Goal: Task Accomplishment & Management: Manage account settings

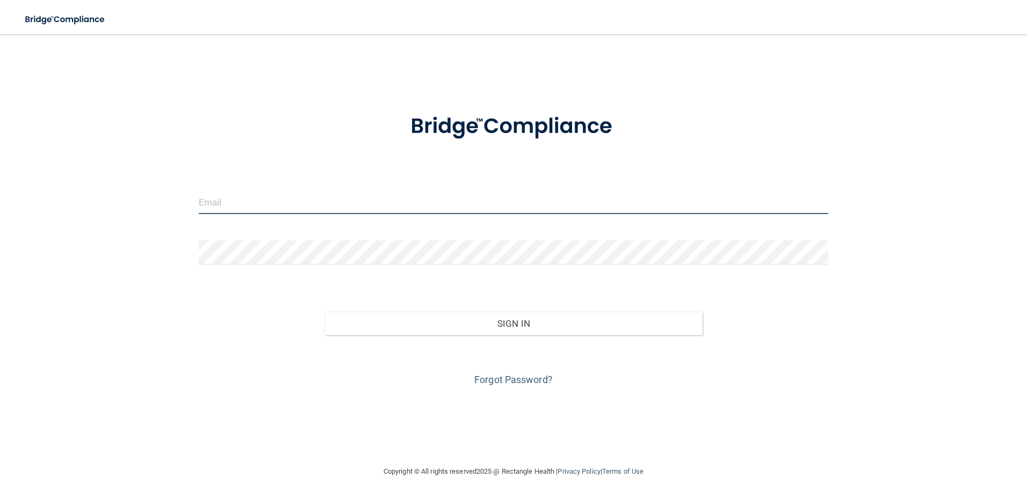
type input "[EMAIL_ADDRESS][DOMAIN_NAME]"
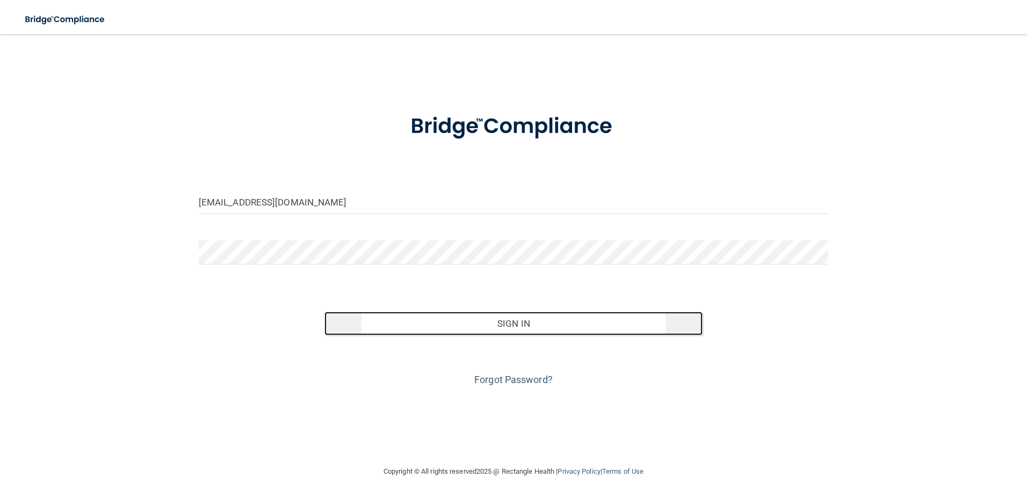
click at [505, 314] on button "Sign In" at bounding box center [513, 324] width 378 height 24
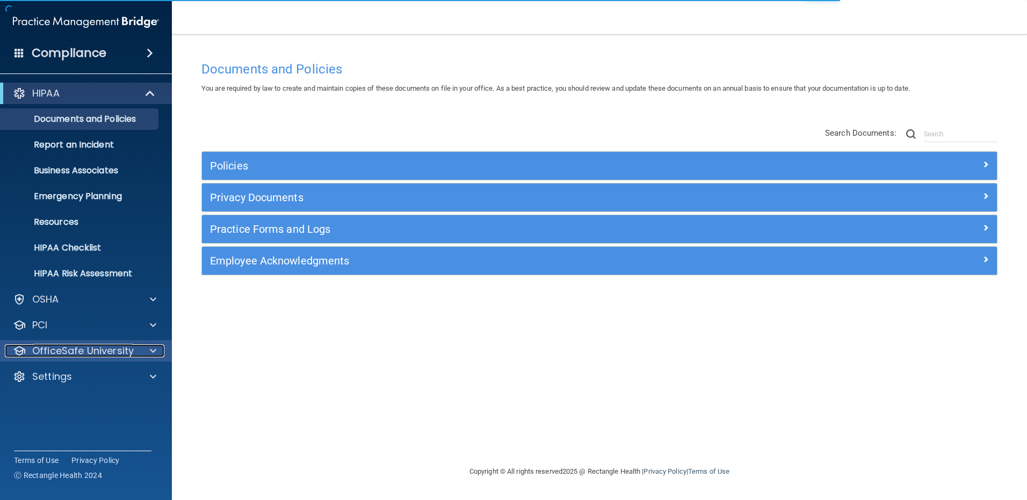
click at [148, 349] on div at bounding box center [151, 351] width 27 height 13
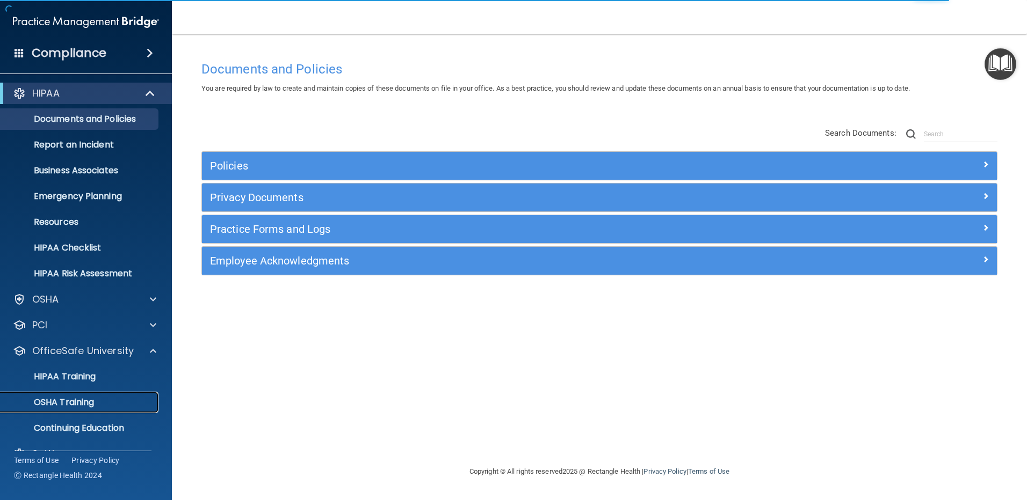
click at [101, 401] on div "OSHA Training" at bounding box center [80, 402] width 147 height 11
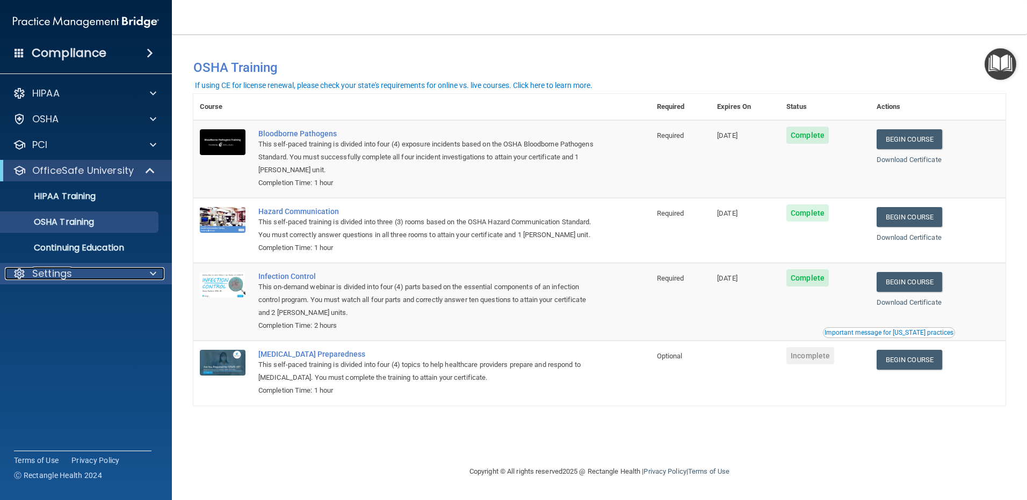
click at [147, 271] on div at bounding box center [151, 273] width 27 height 13
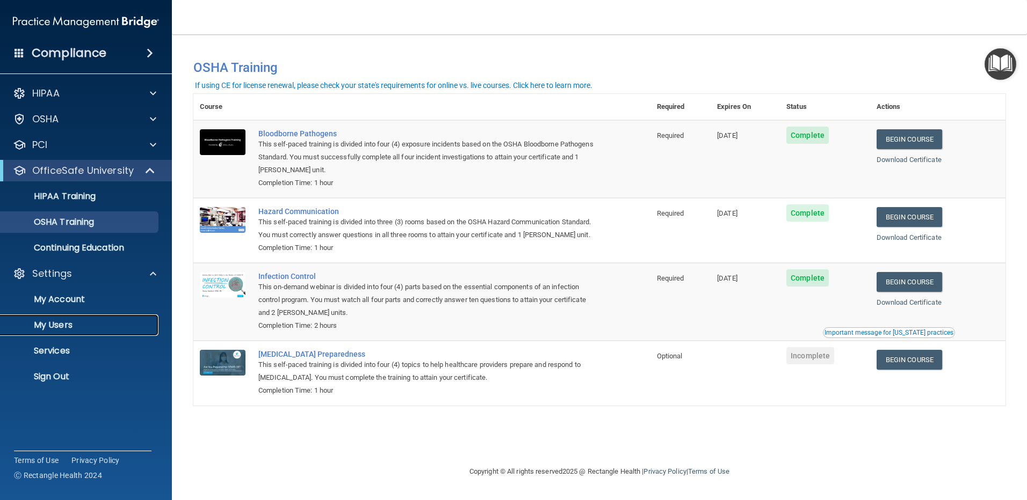
click at [52, 324] on p "My Users" at bounding box center [80, 325] width 147 height 11
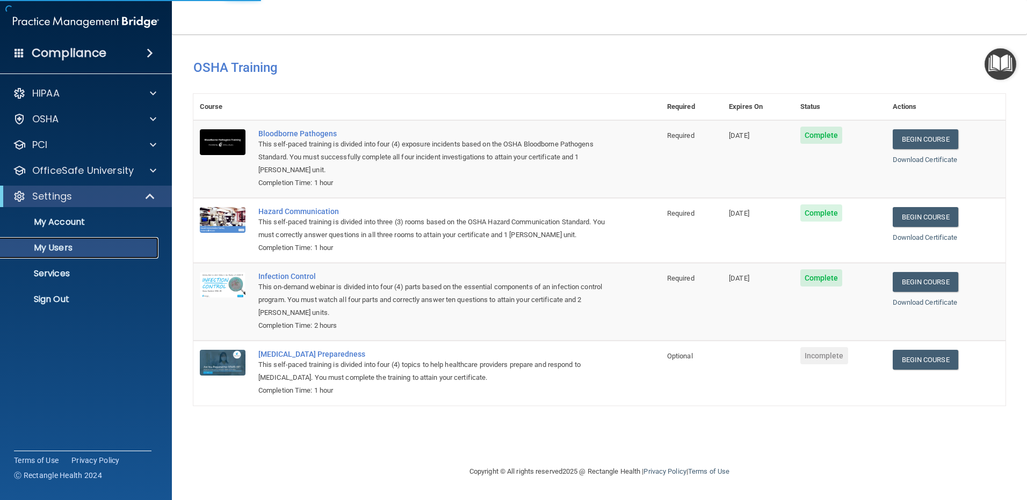
select select "20"
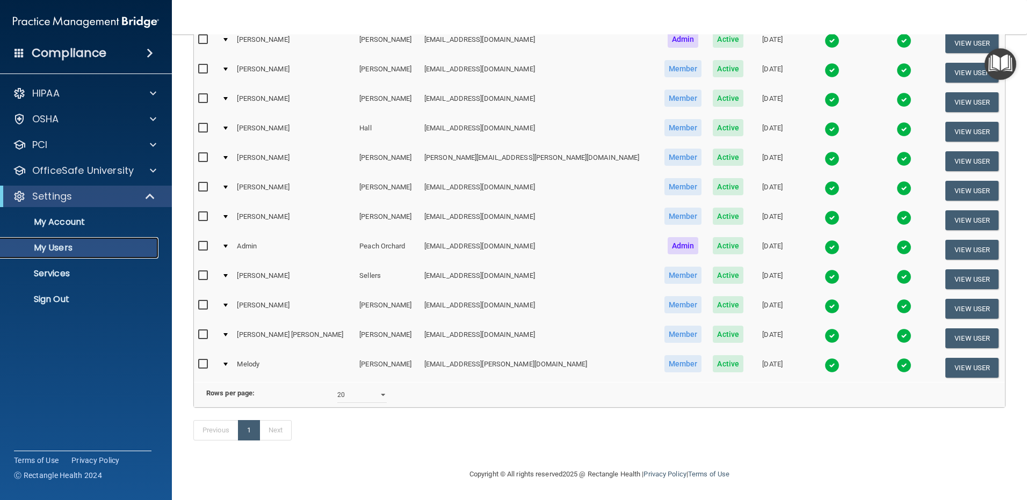
scroll to position [98, 0]
